Goal: Task Accomplishment & Management: Manage account settings

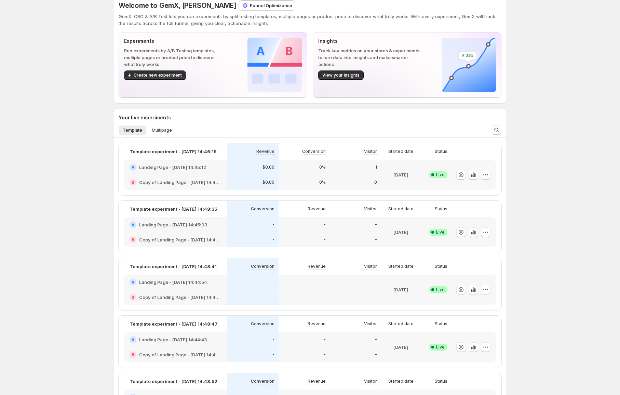
scroll to position [20, 0]
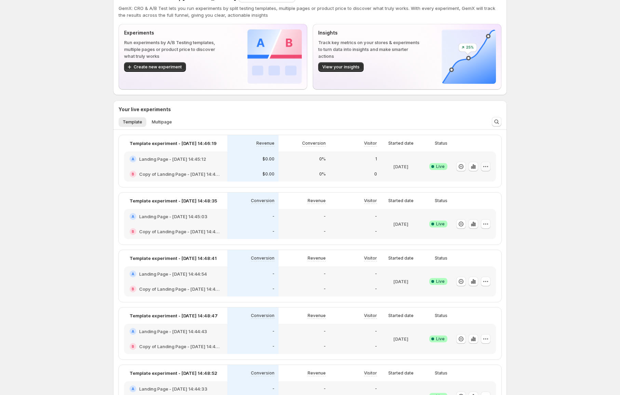
click at [487, 165] on icon "button" at bounding box center [485, 166] width 7 height 7
click at [481, 181] on span "Edit" at bounding box center [493, 180] width 71 height 7
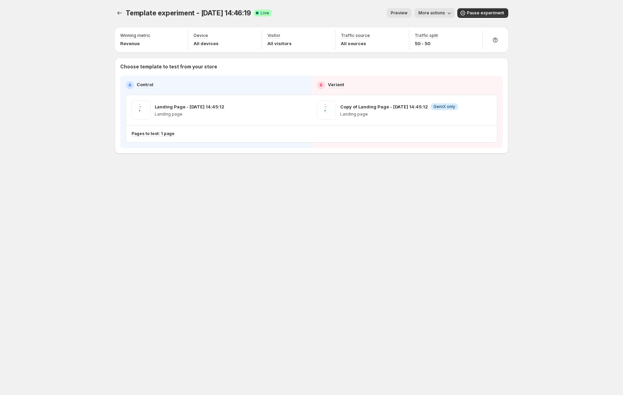
click at [433, 17] on button "More actions" at bounding box center [434, 13] width 40 height 10
click at [443, 54] on button "Copy live page link" at bounding box center [461, 50] width 84 height 11
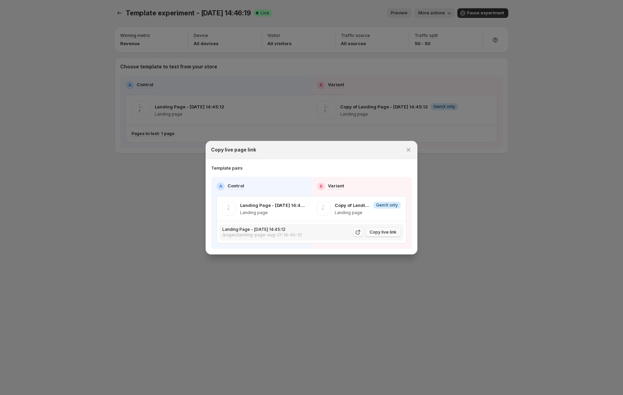
click at [387, 232] on span "Copy live link" at bounding box center [383, 231] width 27 height 5
drag, startPoint x: 99, startPoint y: 229, endPoint x: 99, endPoint y: 224, distance: 4.5
click at [99, 229] on div at bounding box center [311, 197] width 623 height 395
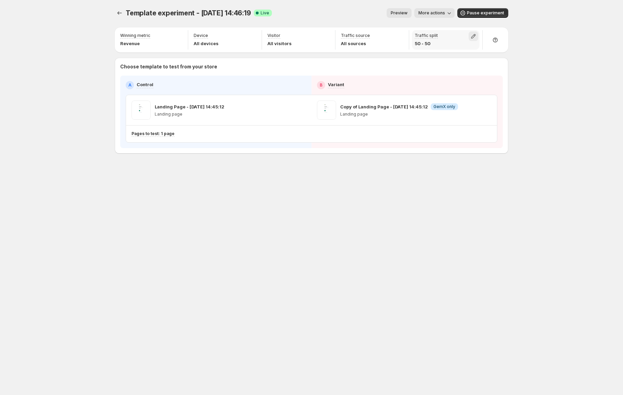
click at [476, 35] on icon "button" at bounding box center [473, 36] width 7 height 7
drag, startPoint x: 454, startPoint y: 50, endPoint x: 397, endPoint y: 47, distance: 56.8
type input "*"
click at [424, 47] on input "range" at bounding box center [473, 51] width 98 height 10
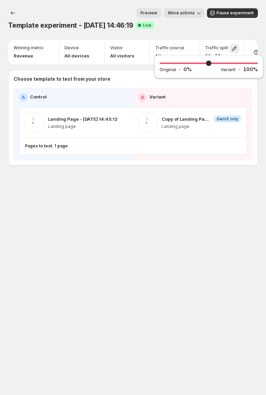
click at [217, 29] on div "Template experiment - [DATE] 14:46:19 Success Complete Live" at bounding box center [133, 25] width 250 height 10
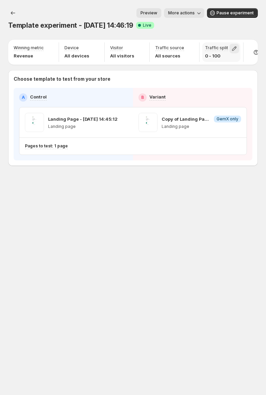
click at [230, 45] on button "button" at bounding box center [235, 49] width 10 height 10
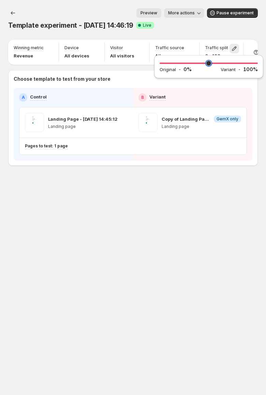
type input "**"
click at [196, 65] on input "range" at bounding box center [209, 63] width 98 height 10
click at [212, 30] on div "Template experiment - [DATE] 14:46:19 Success Complete Live" at bounding box center [133, 25] width 250 height 10
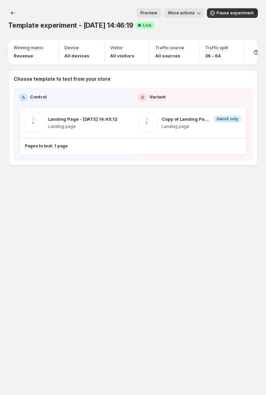
click at [152, 25] on span "Live" at bounding box center [147, 25] width 9 height 5
click at [157, 260] on div "Template experiment - [DATE] 14:46:19. This page is ready Template experiment -…" at bounding box center [133, 197] width 266 height 395
click at [187, 12] on span "More actions" at bounding box center [181, 12] width 27 height 5
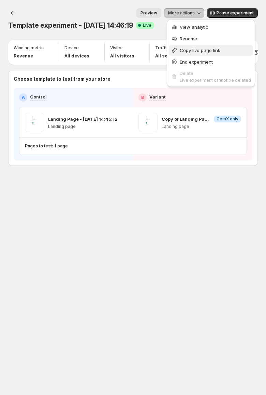
click at [199, 50] on span "Copy live page link" at bounding box center [200, 49] width 41 height 5
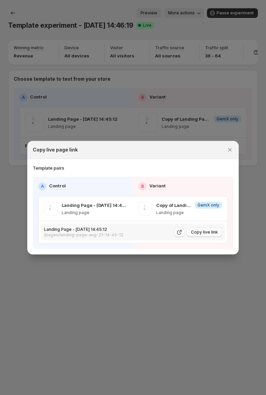
click at [211, 229] on span "Copy live link" at bounding box center [204, 231] width 27 height 5
click at [244, 223] on div at bounding box center [133, 197] width 266 height 395
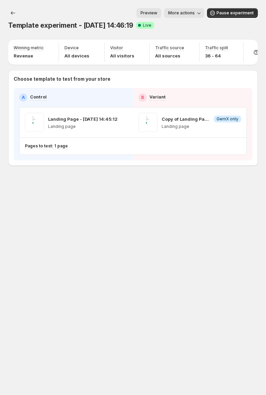
click at [264, 33] on div "Template experiment - [DATE] 14:46:19. This page is ready Template experiment -…" at bounding box center [133, 101] width 266 height 203
click at [266, 33] on div "Template experiment - [DATE] 14:46:19. This page is ready Template experiment -…" at bounding box center [133, 101] width 266 height 203
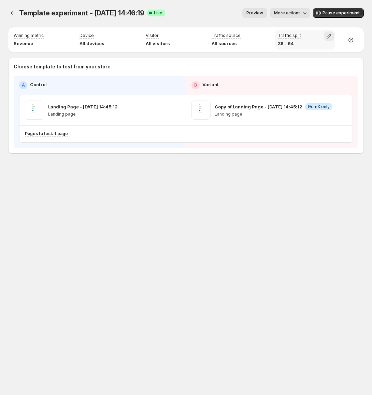
click at [332, 37] on icon "button" at bounding box center [329, 36] width 7 height 7
type input "**"
click at [336, 51] on input "range" at bounding box center [315, 51] width 98 height 10
click at [315, 197] on div "Template experiment - [DATE] 14:46:19. This page is ready Template experiment -…" at bounding box center [186, 197] width 372 height 395
click at [332, 36] on icon "button" at bounding box center [329, 36] width 7 height 7
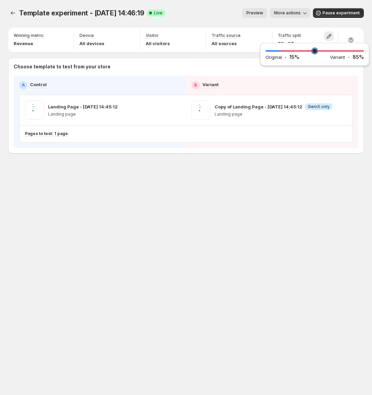
drag, startPoint x: 286, startPoint y: 50, endPoint x: 283, endPoint y: 50, distance: 3.8
type input "**"
click at [283, 50] on input "range" at bounding box center [315, 51] width 98 height 10
click at [306, 181] on div "Template experiment - [DATE] 14:46:19. This page is ready Template experiment -…" at bounding box center [186, 95] width 372 height 190
click at [328, 36] on icon "button" at bounding box center [329, 36] width 4 height 4
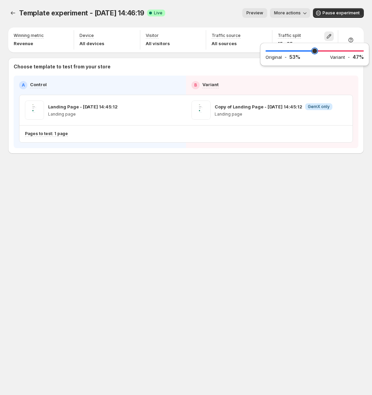
click at [318, 51] on input "range" at bounding box center [315, 51] width 98 height 10
type input "**"
click at [315, 52] on input "range" at bounding box center [315, 51] width 98 height 10
click at [301, 223] on div "Template experiment - [DATE] 14:46:19. This page is ready Template experiment -…" at bounding box center [186, 197] width 372 height 395
click at [327, 35] on icon "button" at bounding box center [329, 36] width 7 height 7
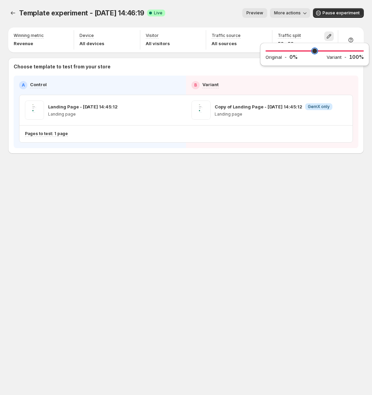
drag, startPoint x: 309, startPoint y: 50, endPoint x: 252, endPoint y: 52, distance: 57.1
type input "*"
click at [266, 52] on input "range" at bounding box center [315, 51] width 98 height 10
click at [311, 190] on div "Template experiment - [DATE] 14:46:19. This page is ready Template experiment -…" at bounding box center [186, 197] width 372 height 395
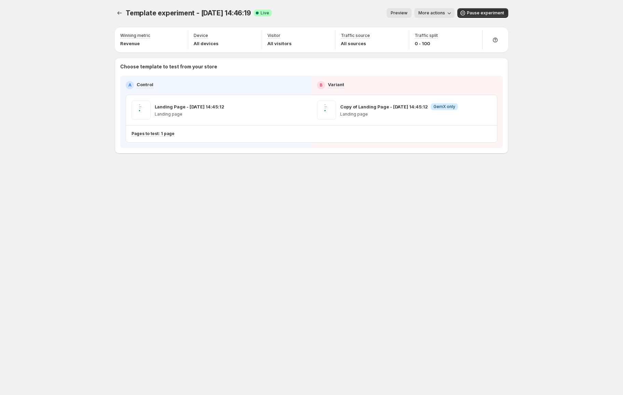
drag, startPoint x: 209, startPoint y: 206, endPoint x: 201, endPoint y: 191, distance: 16.5
click at [209, 206] on div "Template experiment - [DATE] 14:46:19. This page is ready Template experiment -…" at bounding box center [312, 197] width 410 height 395
click at [50, 143] on div "Template experiment - [DATE] 14:46:19. This page is ready Template experiment -…" at bounding box center [311, 197] width 623 height 395
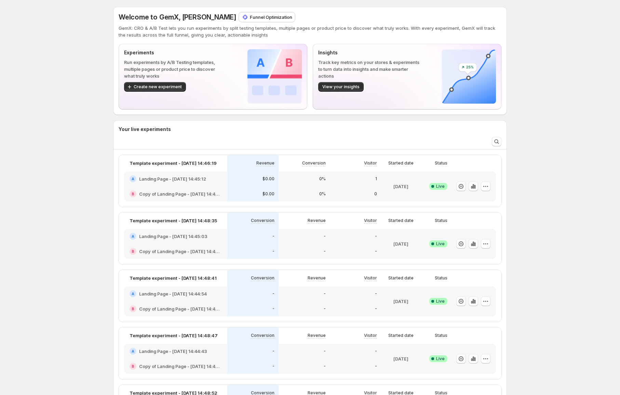
click at [115, 13] on div "Welcome to GemX, [PERSON_NAME] Funnel Optimization GemX: CRO & A/B Test lets yo…" at bounding box center [310, 61] width 394 height 108
click at [171, 90] on button "Create new experiment" at bounding box center [155, 87] width 62 height 10
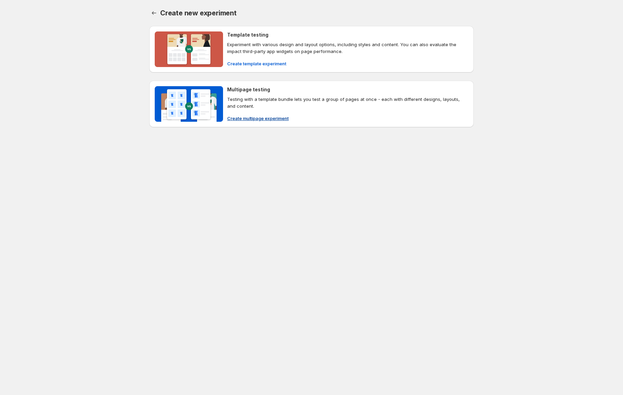
click at [240, 98] on p "Testing with a template bundle lets you test a group of pages at once - each wi…" at bounding box center [347, 103] width 241 height 14
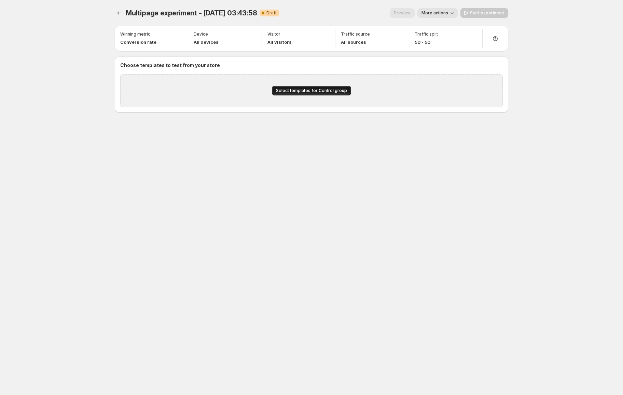
click at [302, 90] on span "Select templates for Control group" at bounding box center [311, 90] width 71 height 5
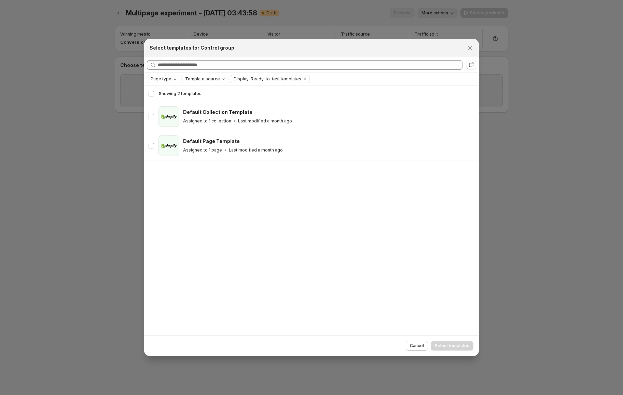
click at [148, 91] on div "Showing 2 templates Select all 2 templates Showing 2 templates Select Select al…" at bounding box center [311, 93] width 335 height 16
click at [149, 92] on div "Select all 2 templates Showing 2 templates" at bounding box center [311, 93] width 327 height 16
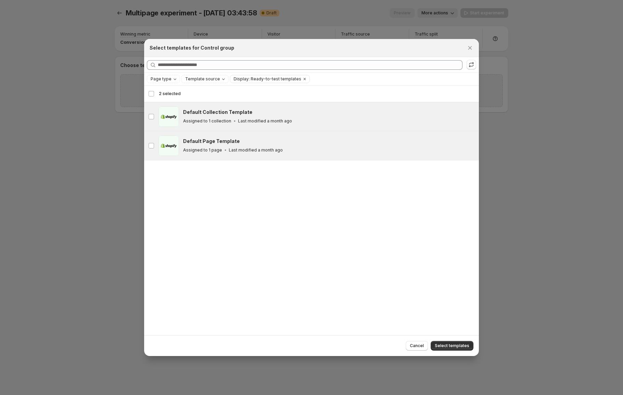
drag, startPoint x: 471, startPoint y: 46, endPoint x: 463, endPoint y: 52, distance: 9.6
click at [471, 47] on icon "Close" at bounding box center [470, 48] width 4 height 4
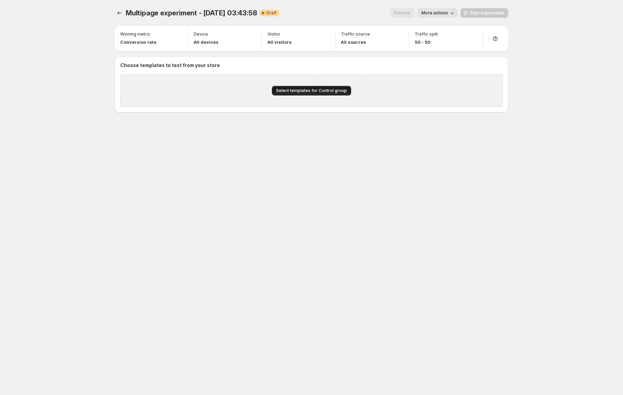
click at [302, 89] on span "Select templates for Control group" at bounding box center [311, 90] width 71 height 5
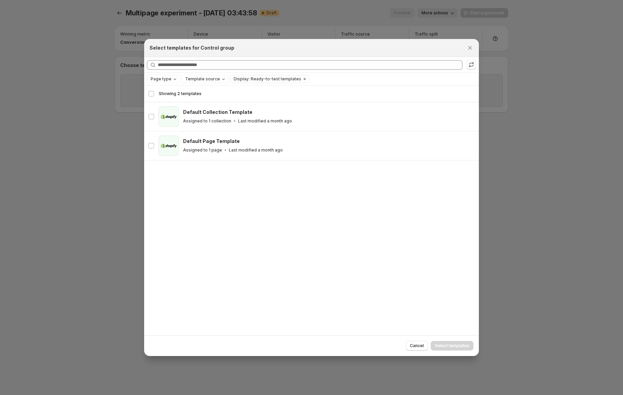
click at [151, 91] on div "Select all 2 templates Showing 2 templates" at bounding box center [311, 93] width 327 height 16
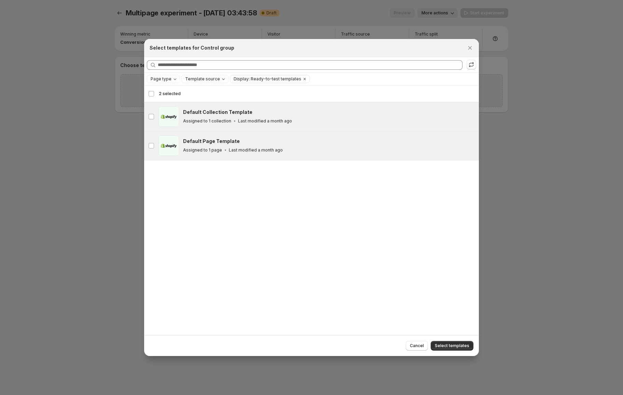
click at [450, 347] on span "Select templates" at bounding box center [452, 345] width 35 height 5
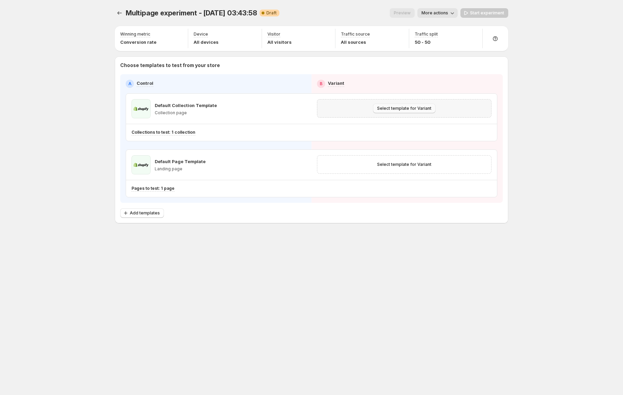
click at [402, 108] on span "Select template for Variant" at bounding box center [404, 108] width 54 height 5
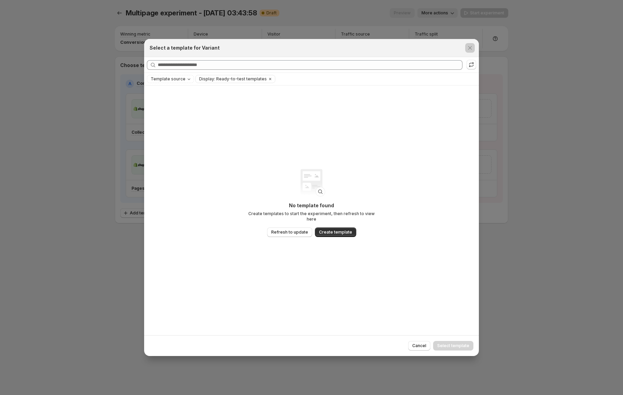
click at [487, 120] on div at bounding box center [311, 197] width 623 height 395
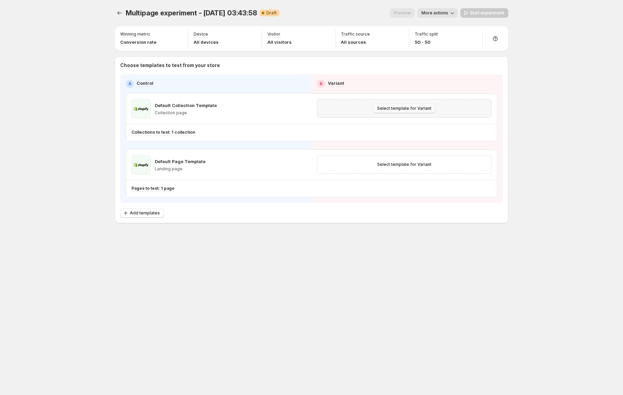
click at [387, 108] on span "Select template for Variant" at bounding box center [404, 108] width 54 height 5
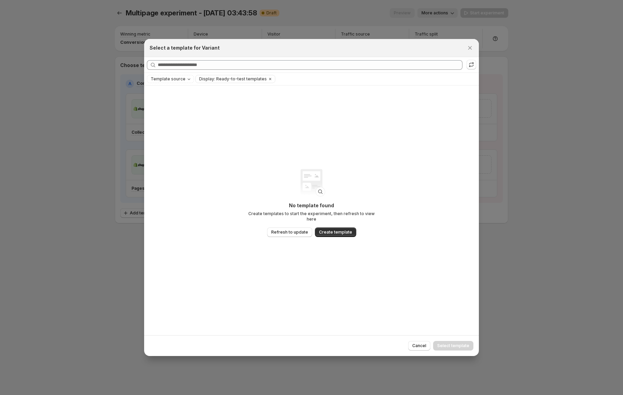
click at [336, 134] on div "No template found Create templates to start the experiment, then refresh to vie…" at bounding box center [311, 209] width 335 height 249
click at [467, 49] on icon "Close" at bounding box center [470, 47] width 7 height 7
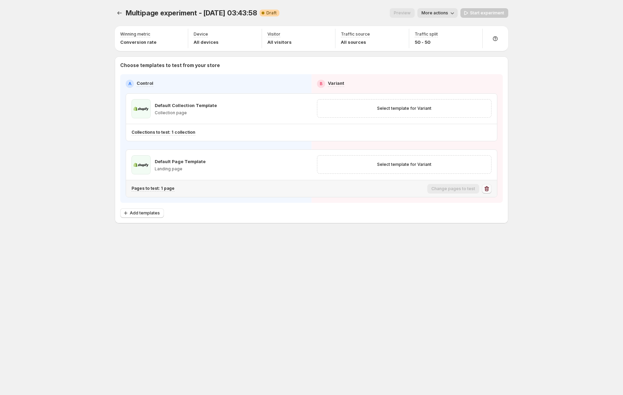
click at [490, 187] on icon "button" at bounding box center [486, 188] width 7 height 7
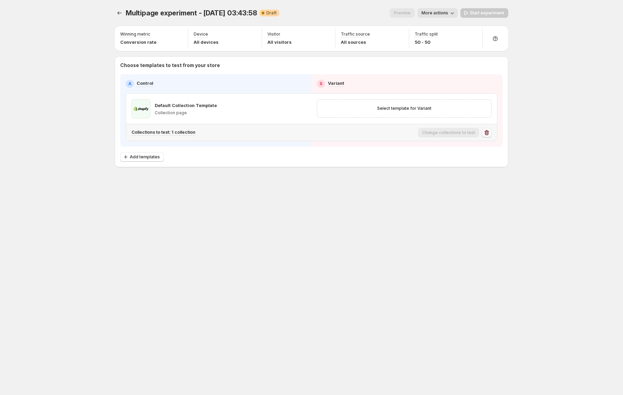
click at [488, 132] on icon "button" at bounding box center [486, 132] width 7 height 7
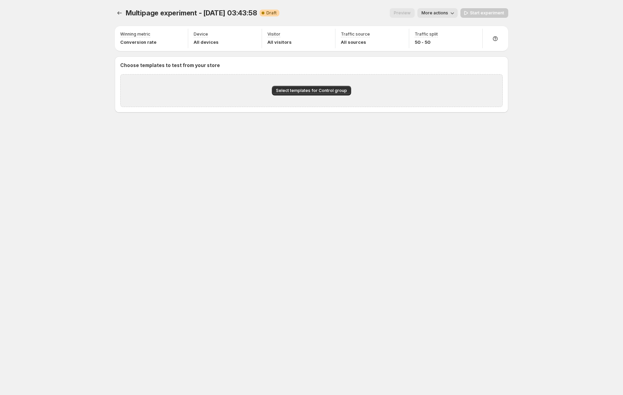
click at [213, 194] on div "Multipage experiment - [DATE] 03:43:58. This page is ready Multipage experiment…" at bounding box center [312, 197] width 410 height 395
click at [435, 12] on span "More actions" at bounding box center [435, 12] width 27 height 5
click at [438, 72] on span "Delete" at bounding box center [440, 73] width 14 height 5
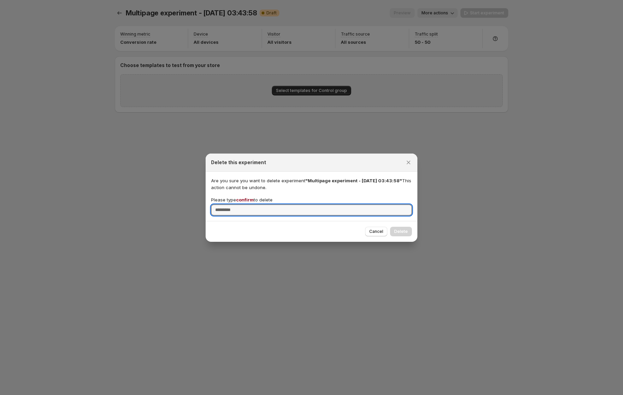
click at [251, 199] on span "confirm" at bounding box center [245, 199] width 18 height 5
click at [251, 204] on input "Please type confirm to delete" at bounding box center [311, 209] width 201 height 11
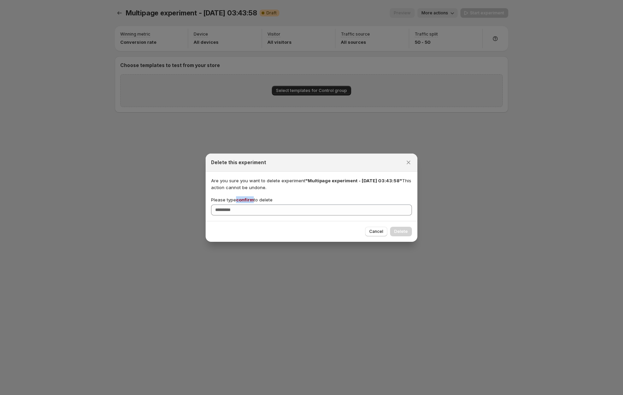
click at [251, 199] on span "confirm" at bounding box center [245, 199] width 18 height 5
click at [251, 204] on input "Please type confirm to delete" at bounding box center [311, 209] width 201 height 11
copy span "confirm"
click at [240, 205] on input "Please type confirm to delete" at bounding box center [311, 209] width 201 height 11
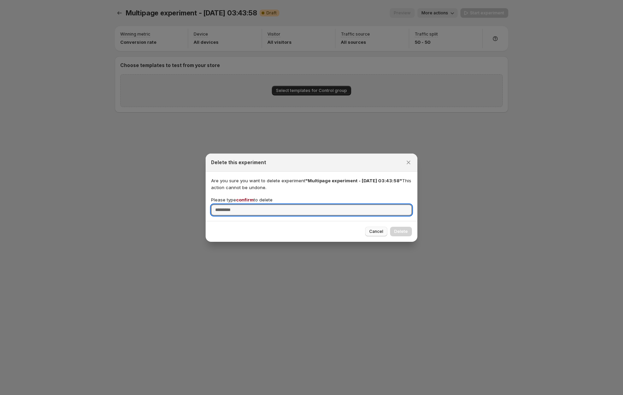
paste input "*******"
type input "*******"
click at [405, 234] on span "Delete" at bounding box center [401, 231] width 14 height 5
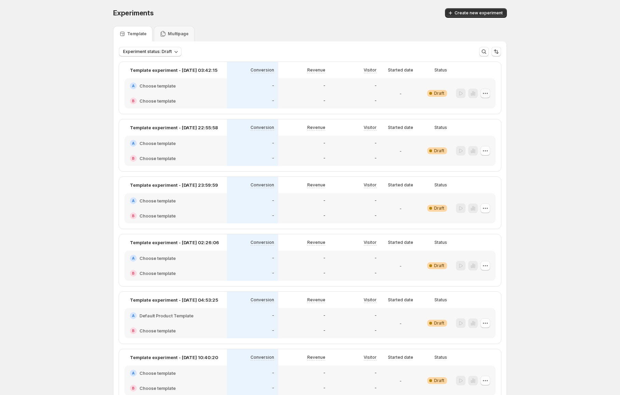
click at [487, 93] on icon "button" at bounding box center [485, 93] width 7 height 7
click at [476, 144] on span "Delete" at bounding box center [482, 142] width 14 height 5
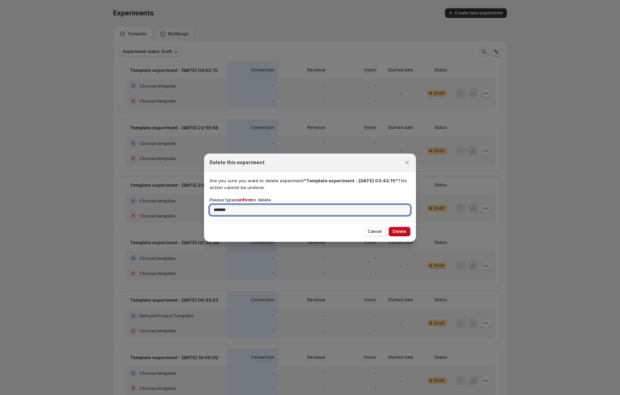
type input "*******"
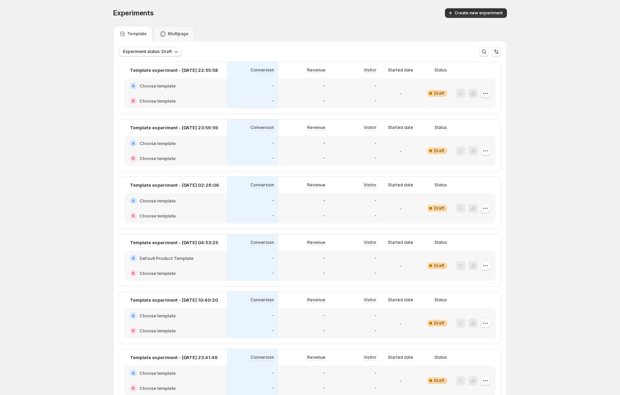
click at [487, 90] on icon "button" at bounding box center [485, 93] width 7 height 7
click at [473, 138] on button "Delete" at bounding box center [487, 142] width 46 height 11
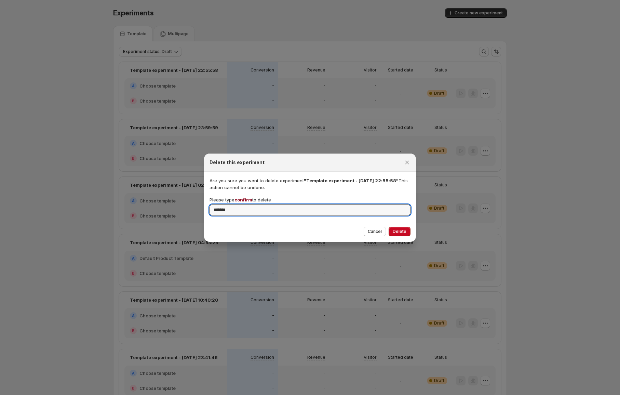
type input "*******"
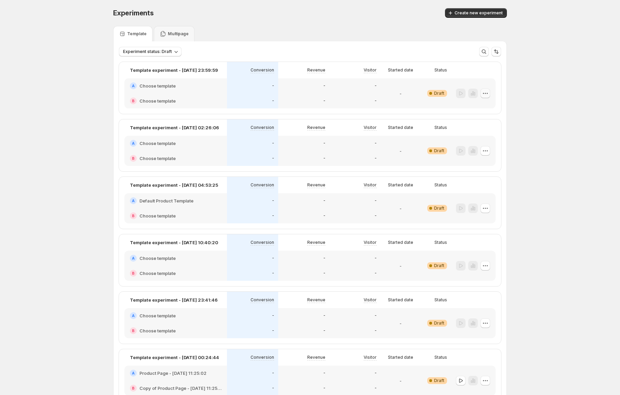
click at [487, 90] on icon "button" at bounding box center [485, 93] width 7 height 7
click at [484, 146] on button "Delete" at bounding box center [487, 142] width 46 height 11
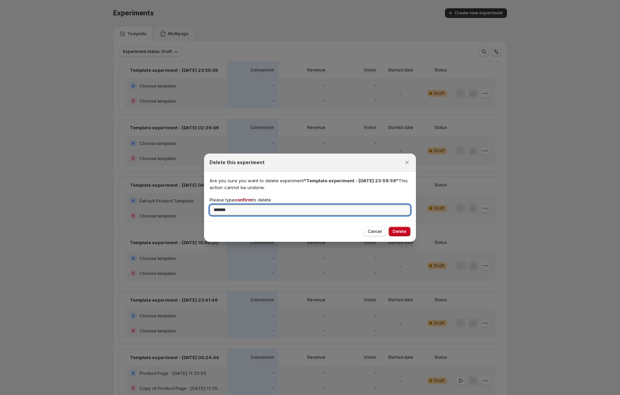
type input "*******"
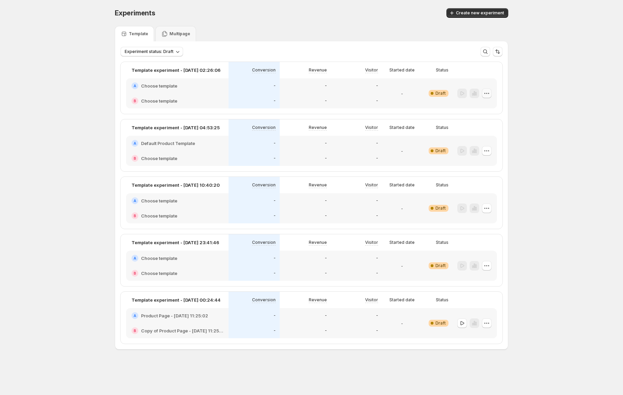
click at [488, 91] on icon "button" at bounding box center [486, 93] width 7 height 7
click at [479, 140] on span "Delete" at bounding box center [482, 142] width 14 height 5
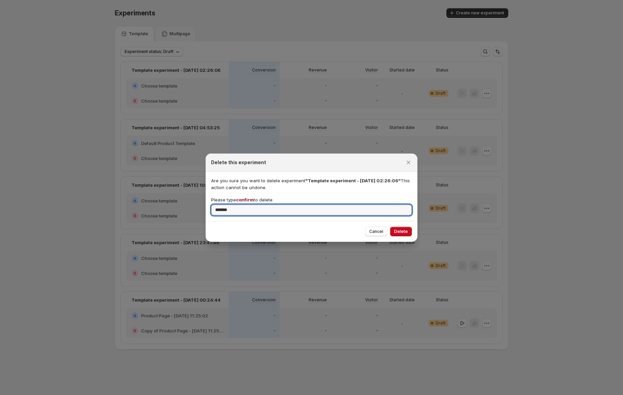
type input "*******"
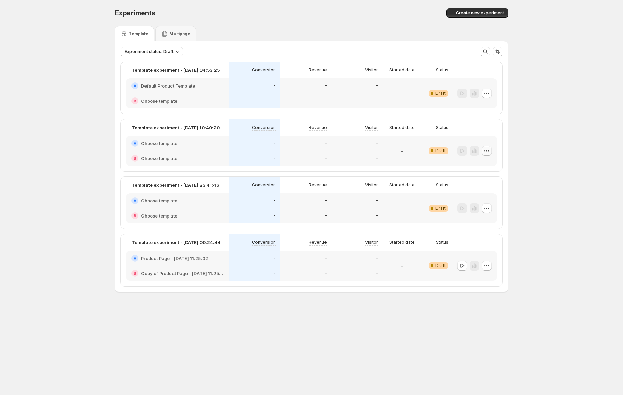
click at [488, 151] on icon "button" at bounding box center [486, 150] width 7 height 7
click at [473, 195] on button "Delete" at bounding box center [487, 199] width 46 height 11
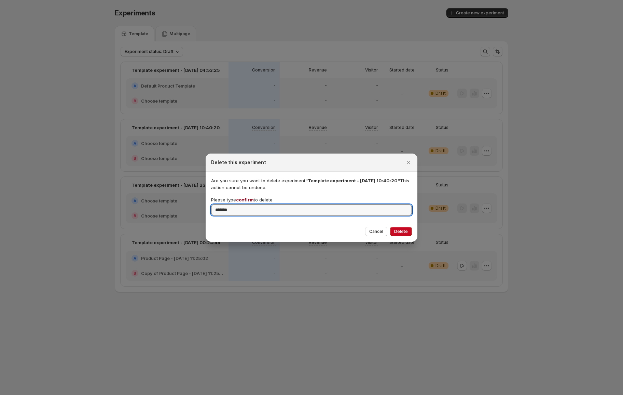
type input "*******"
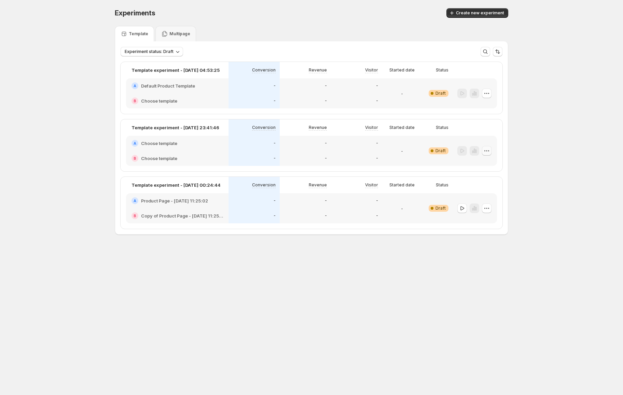
click at [488, 150] on icon "button" at bounding box center [486, 150] width 7 height 7
click at [480, 196] on span "Delete" at bounding box center [491, 199] width 33 height 7
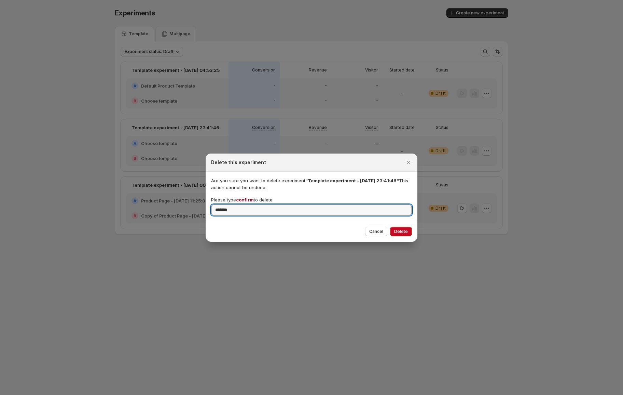
type input "*******"
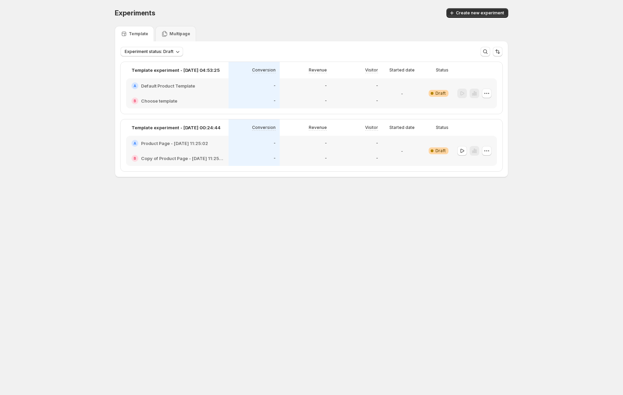
click at [69, 114] on div "Experiments. This page is ready Experiments Create new experiment Template Mult…" at bounding box center [311, 107] width 623 height 214
